Goal: Task Accomplishment & Management: Manage account settings

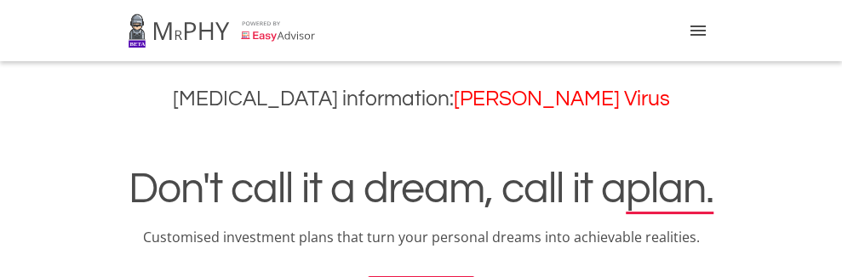
click at [0, 0] on link "Login" at bounding box center [0, 0] width 0 height 0
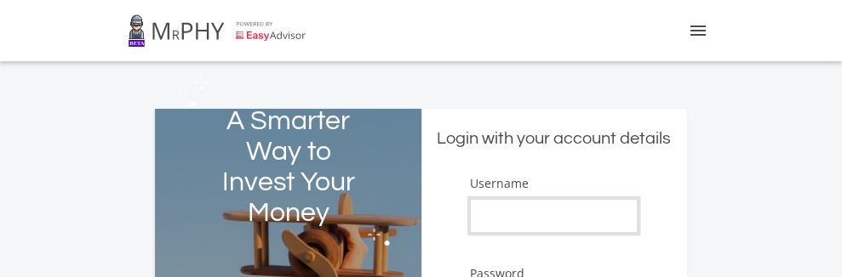
click at [523, 219] on input "Username" at bounding box center [554, 216] width 168 height 34
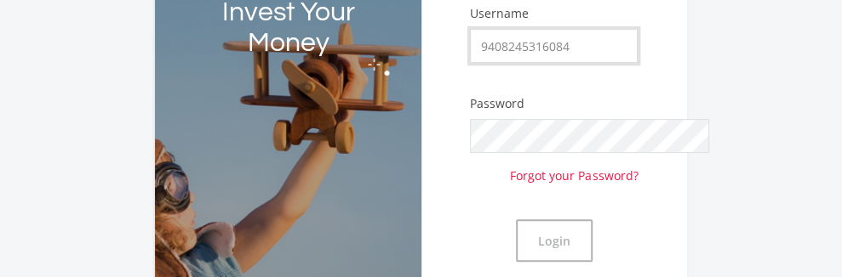
type input "9408245316084"
click at [516, 220] on button "Login" at bounding box center [554, 241] width 77 height 43
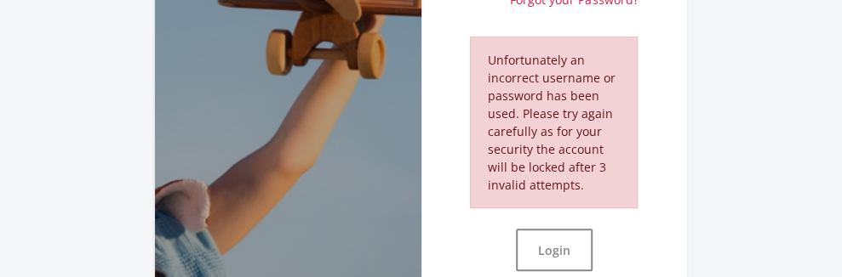
scroll to position [340, 0]
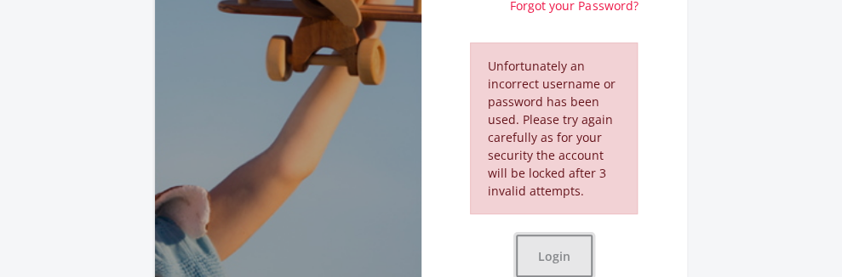
click at [592, 235] on button "Login" at bounding box center [554, 256] width 77 height 43
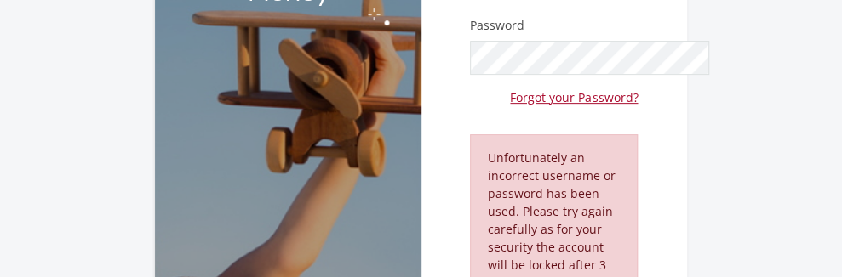
scroll to position [163, 0]
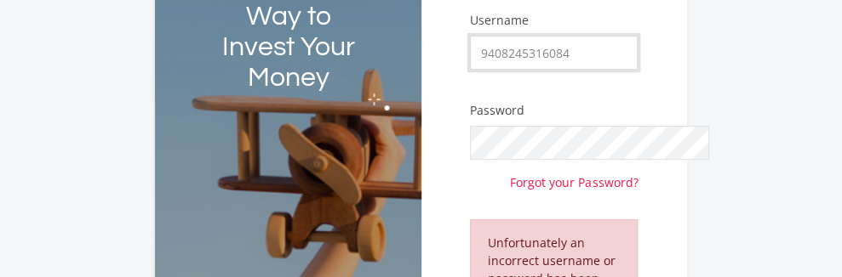
click at [610, 52] on input "9408245316084" at bounding box center [554, 53] width 168 height 34
drag, startPoint x: 610, startPoint y: 52, endPoint x: 453, endPoint y: 42, distance: 157.8
click at [432, 48] on div "Login with your account details Username 9408245316084 Password Forgot your Pas…" at bounding box center [554, 235] width 266 height 579
